Goal: Information Seeking & Learning: Find specific page/section

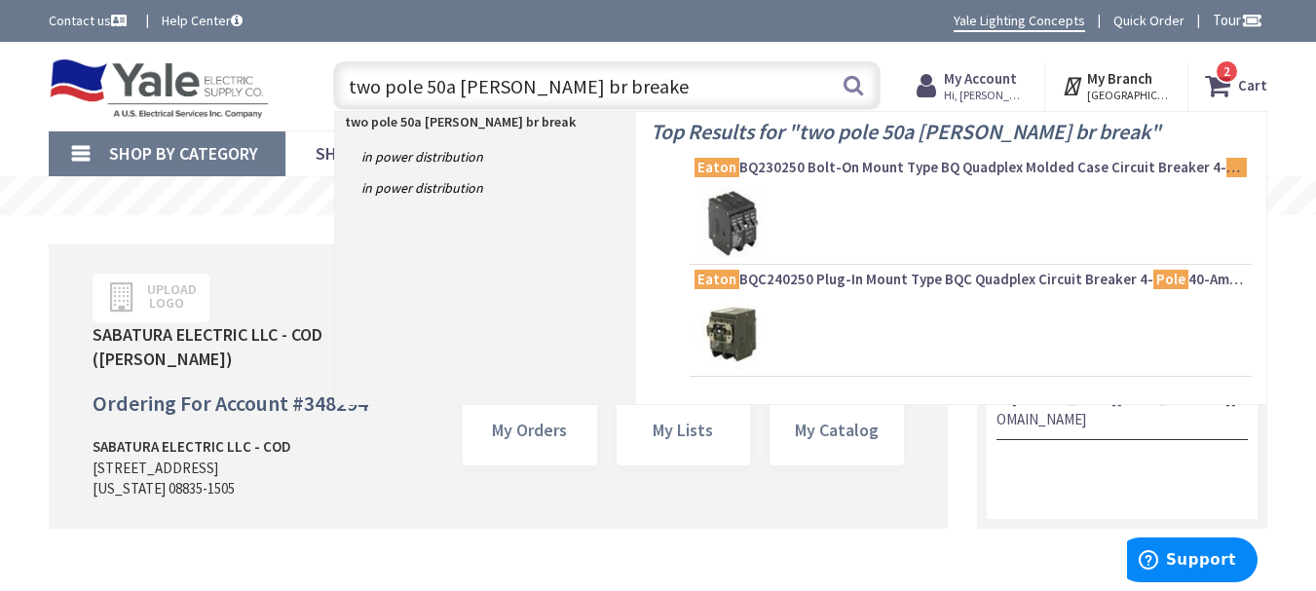
type input "two pole 50a eaton br breaker"
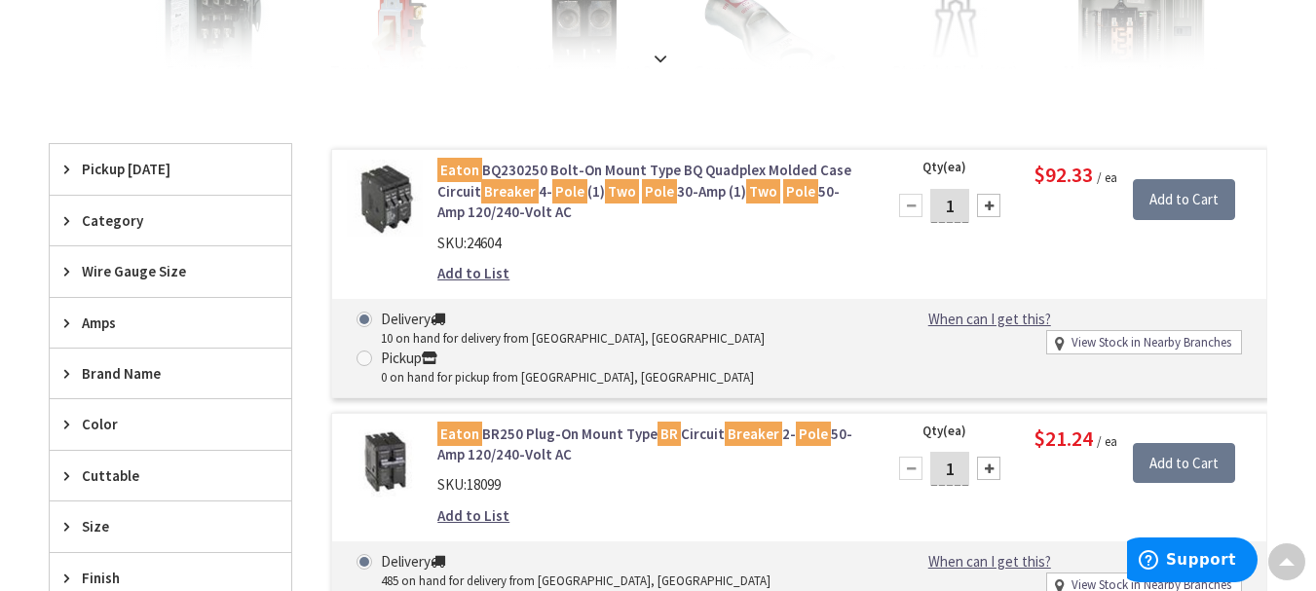
drag, startPoint x: 1326, startPoint y: 149, endPoint x: 1330, endPoint y: 175, distance: 26.6
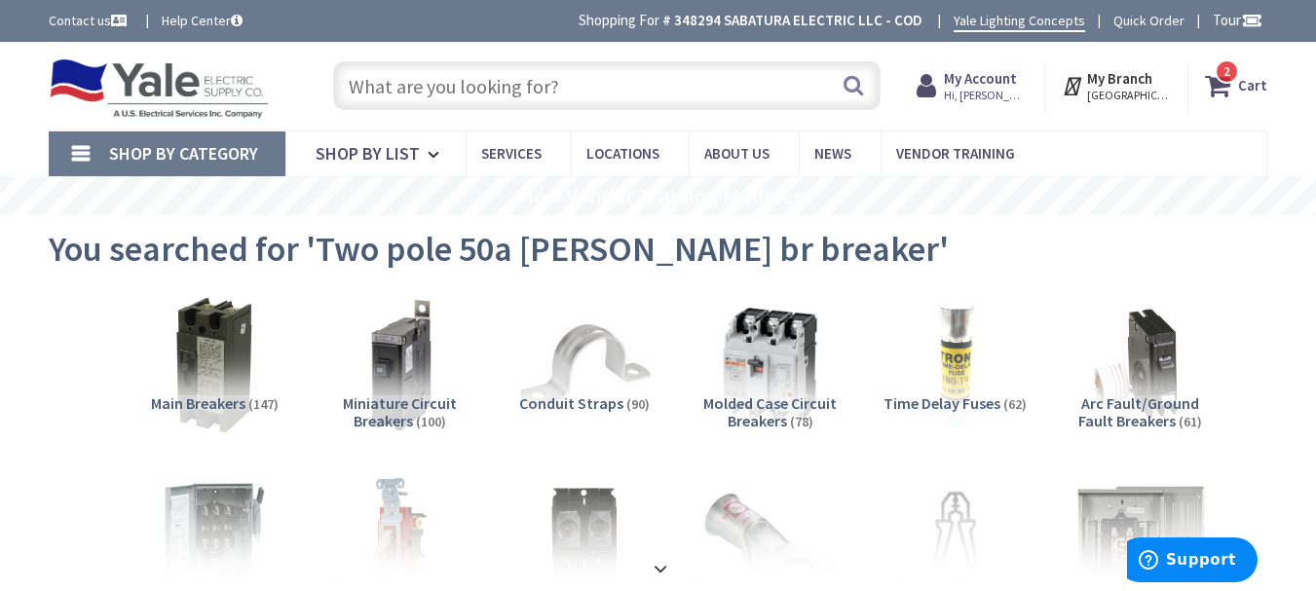
click at [664, 96] on input "text" at bounding box center [607, 85] width 548 height 49
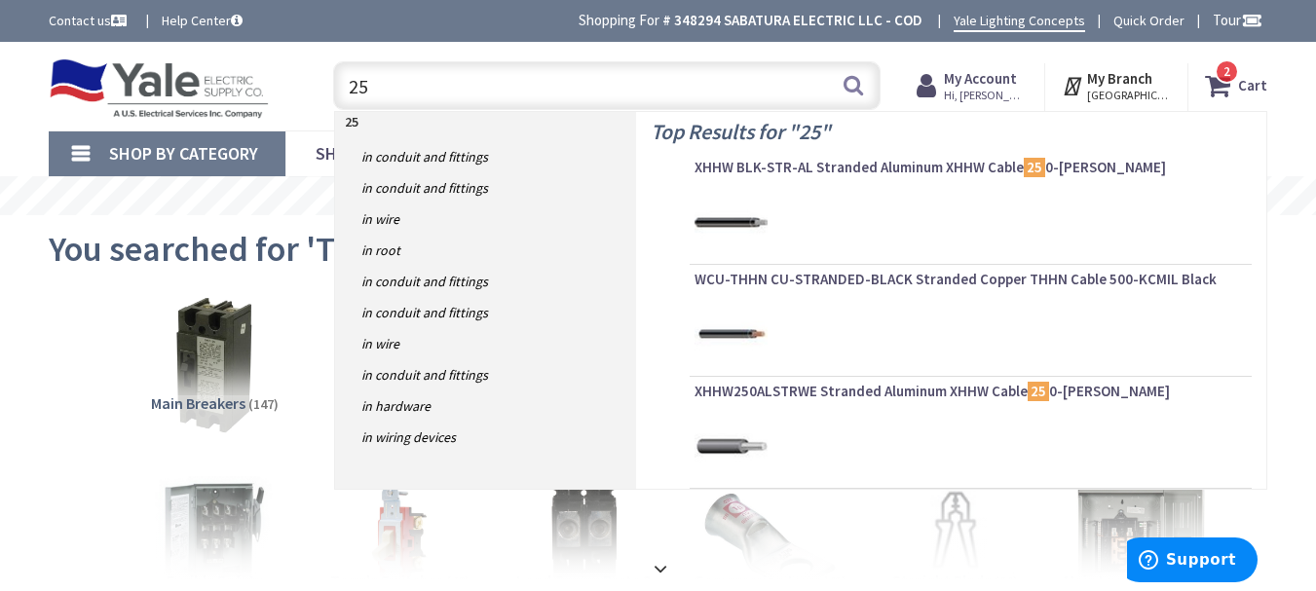
type input "2"
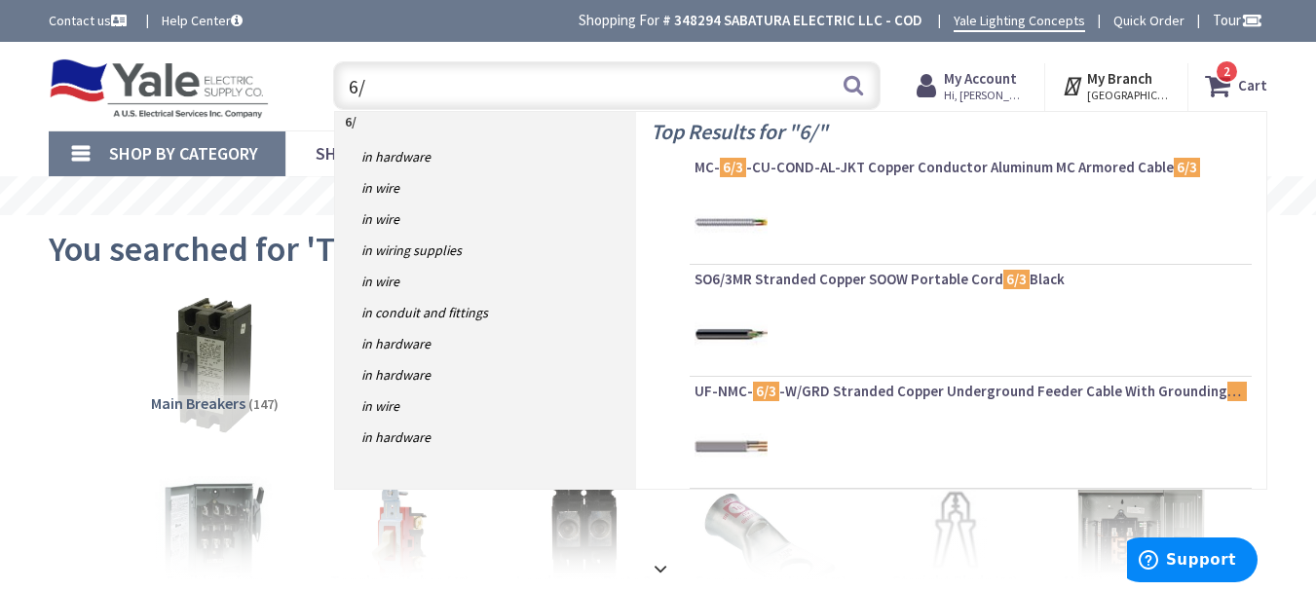
type input "6"
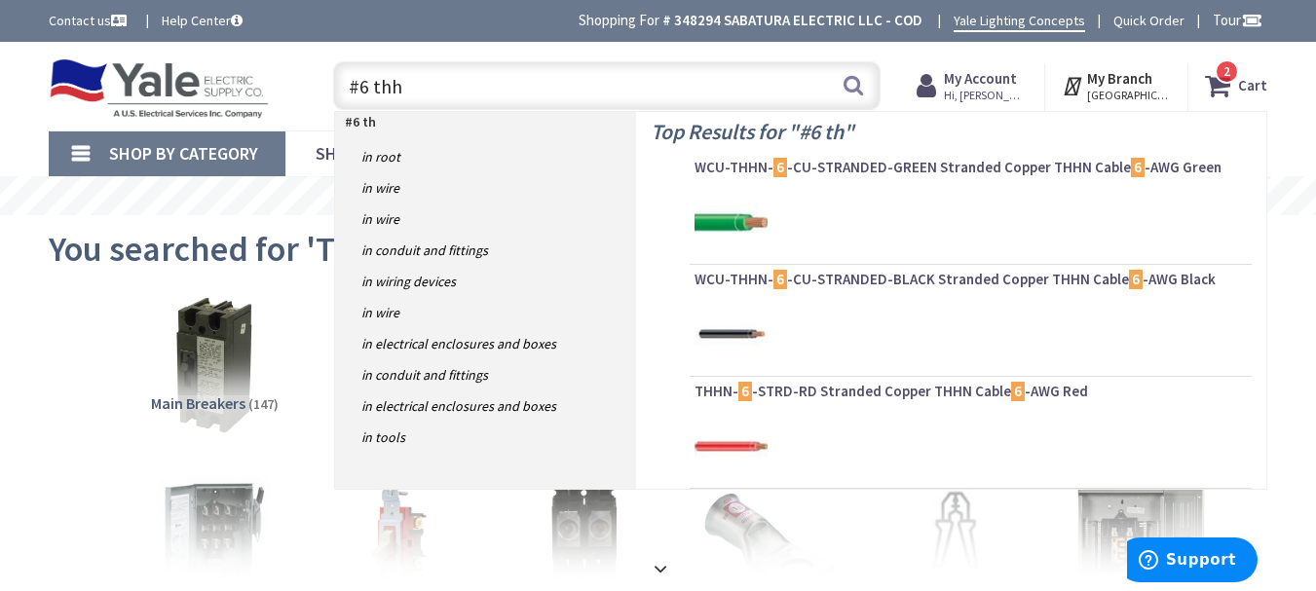
type input "#6 thhn"
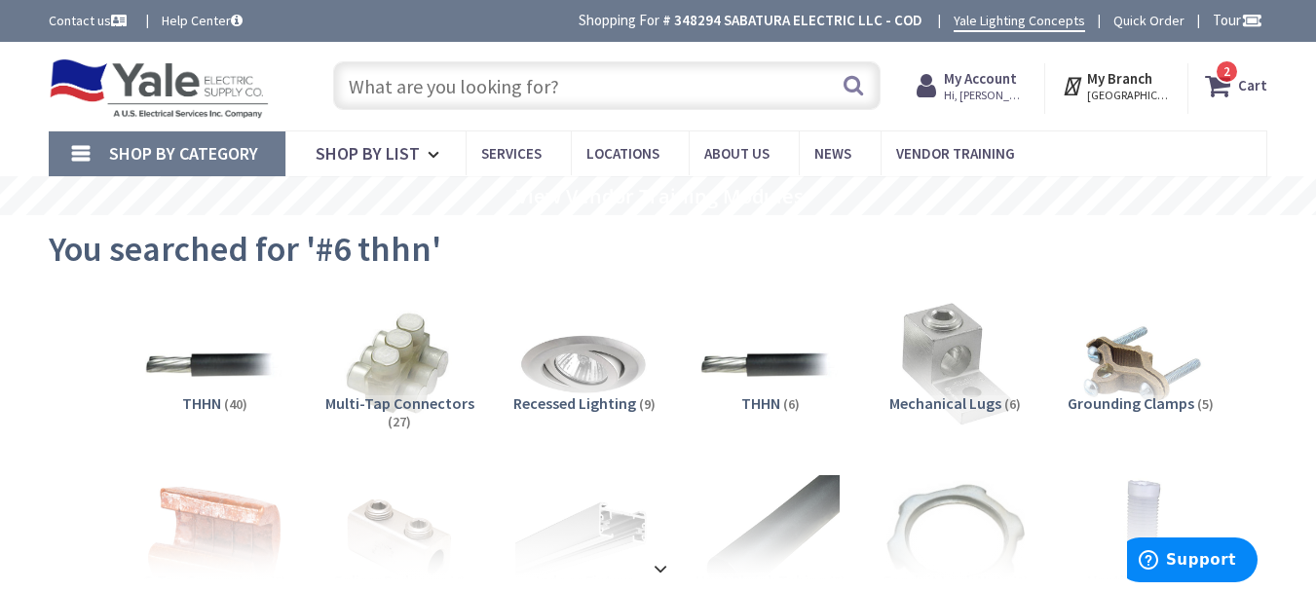
click at [712, 89] on input "text" at bounding box center [607, 85] width 548 height 49
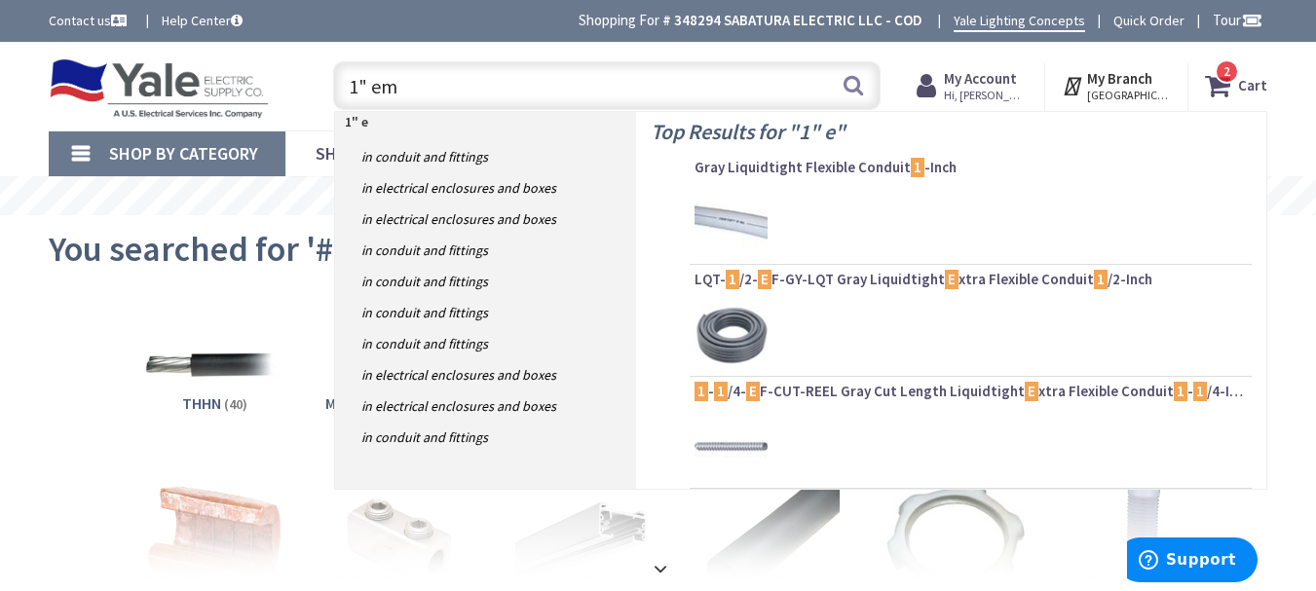
type input "1" emt"
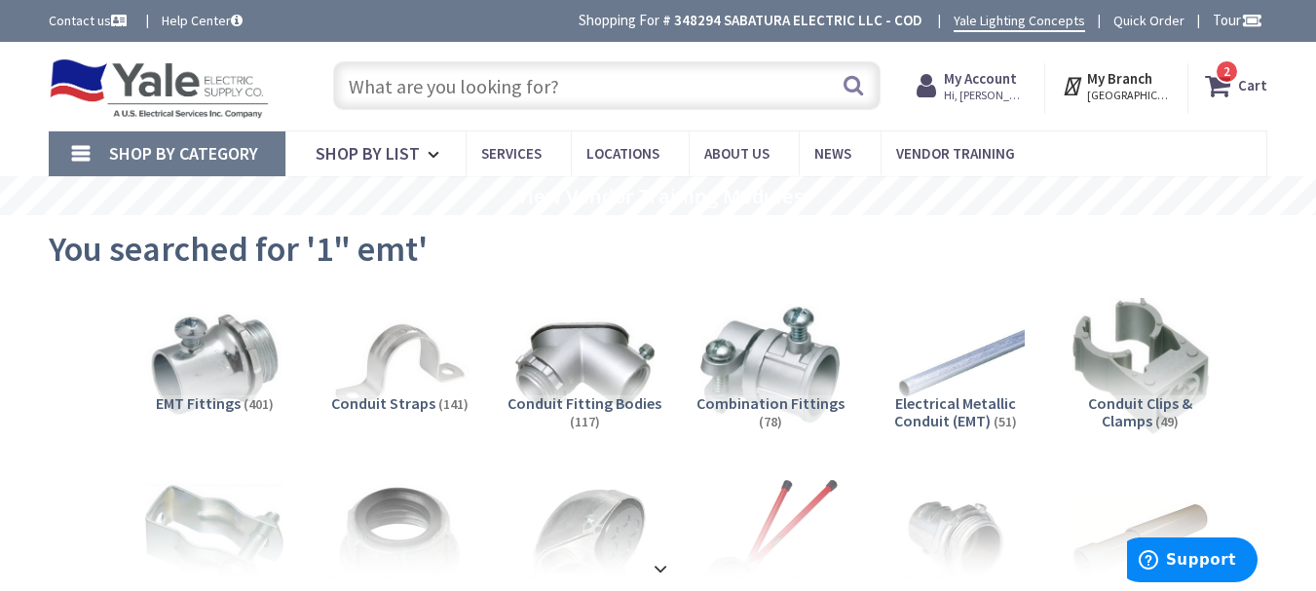
click at [663, 79] on input "text" at bounding box center [607, 85] width 548 height 49
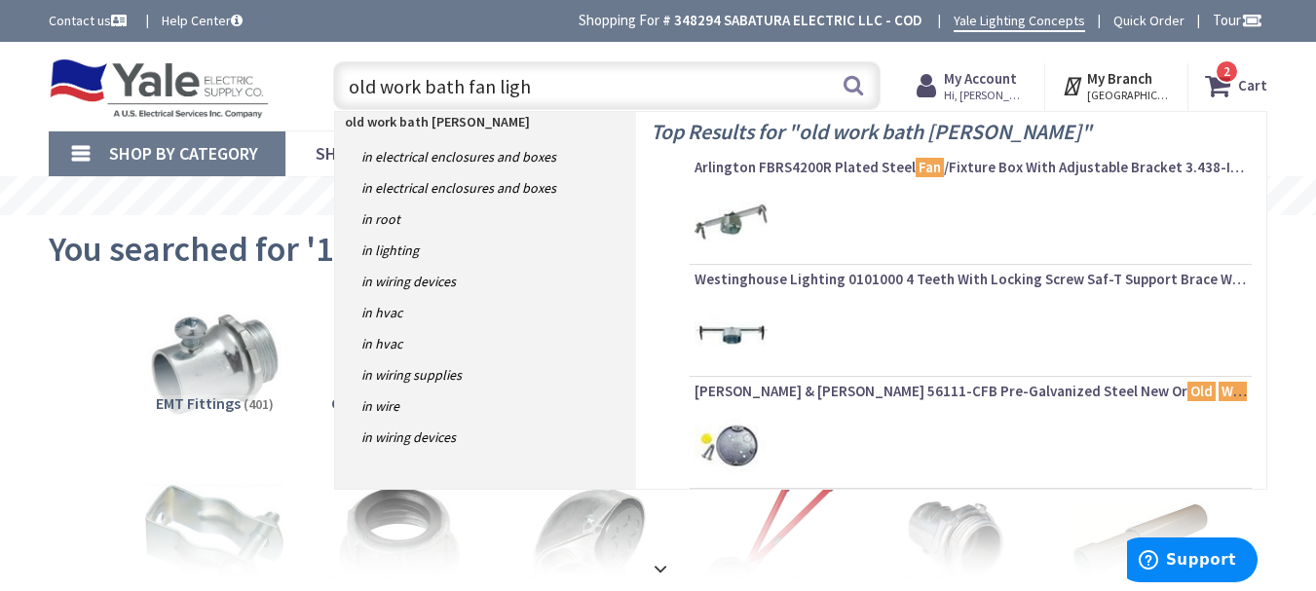
type input "old work bath fan light"
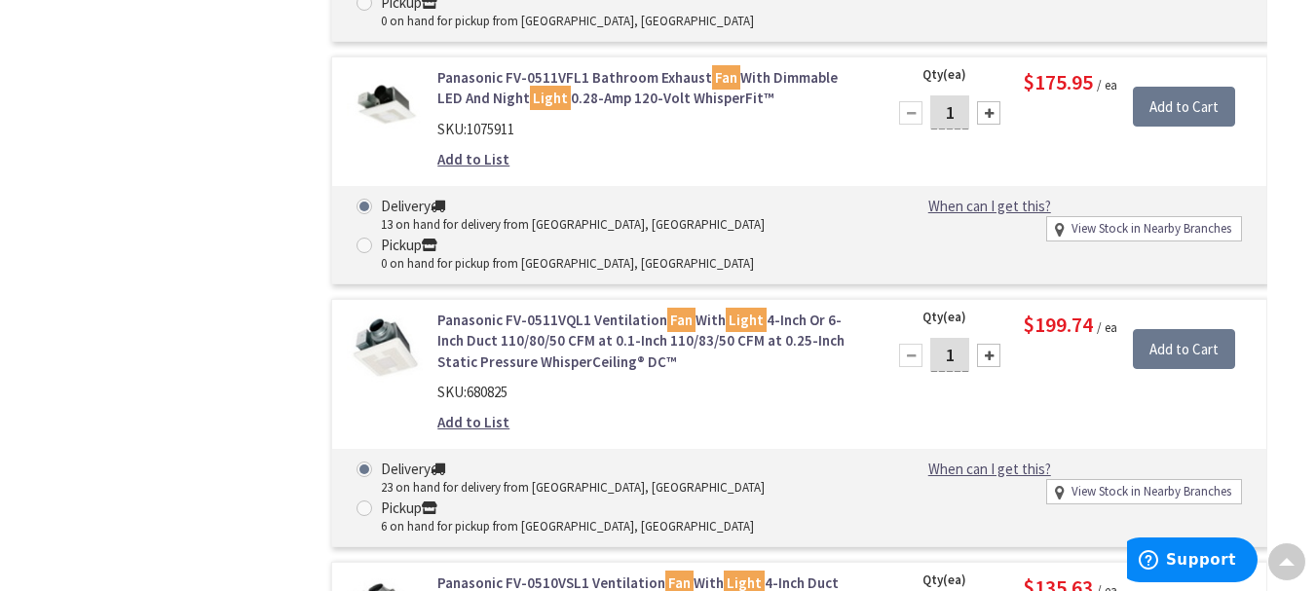
scroll to position [2106, 0]
